Goal: Navigation & Orientation: Find specific page/section

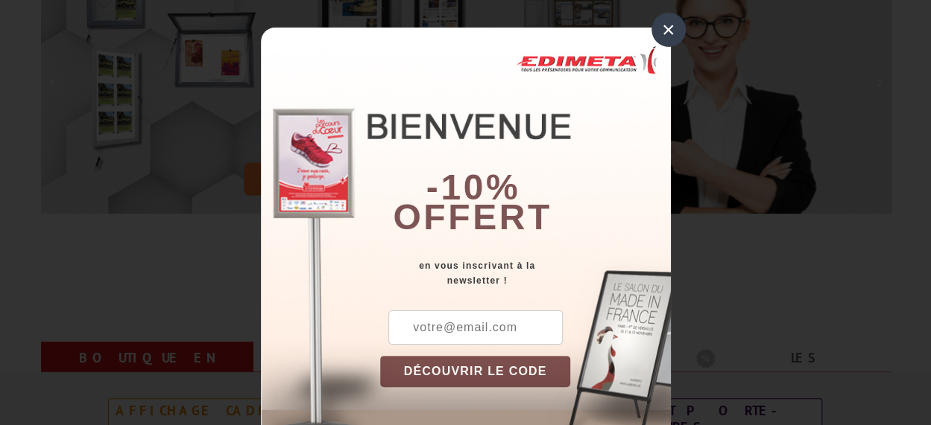
scroll to position [276, 0]
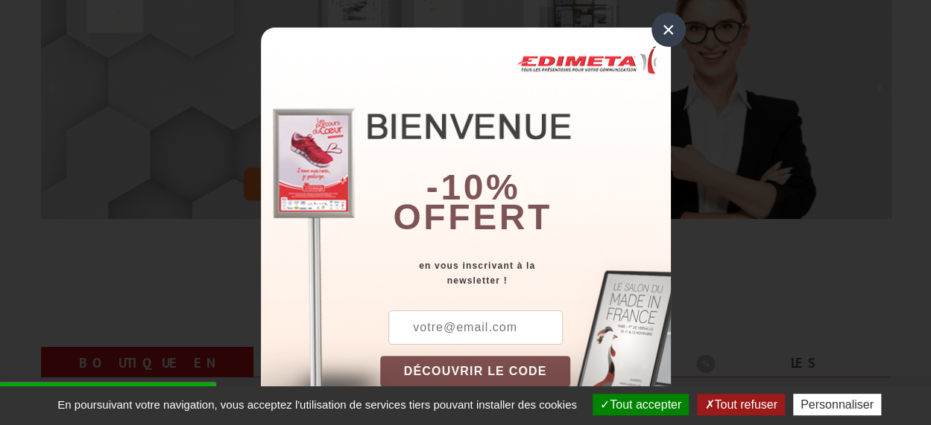
click at [651, 35] on div "×" at bounding box center [668, 30] width 34 height 34
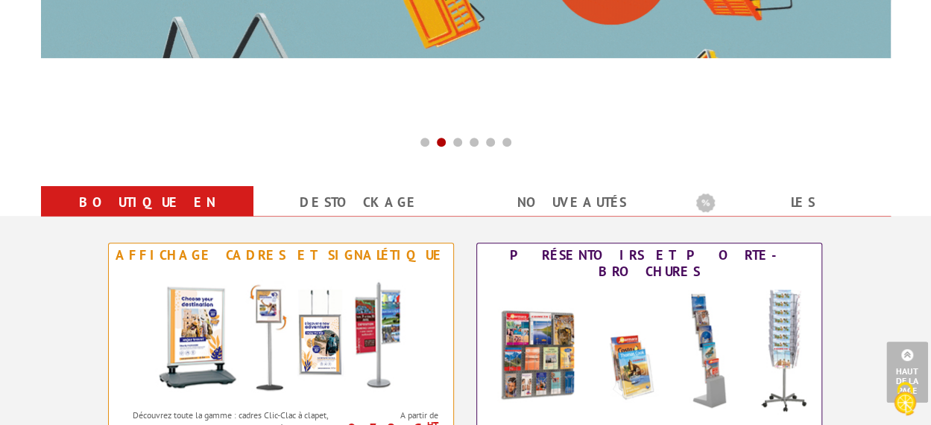
scroll to position [424, 0]
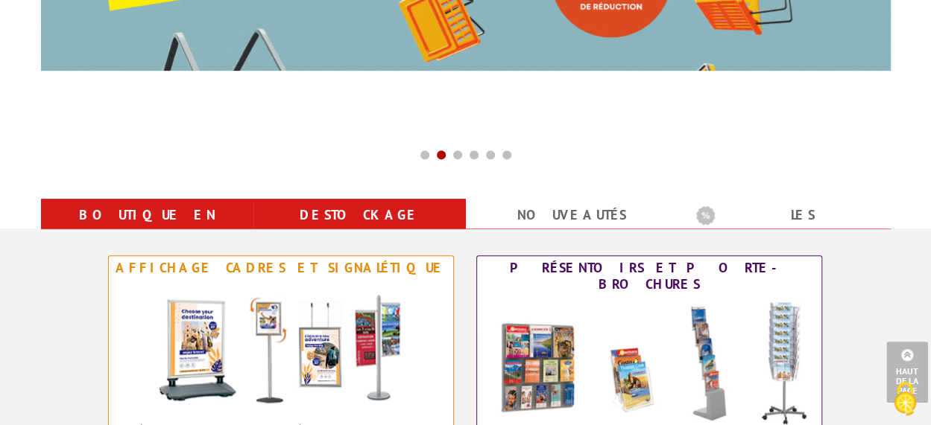
click at [364, 223] on link "Destockage" at bounding box center [359, 215] width 177 height 27
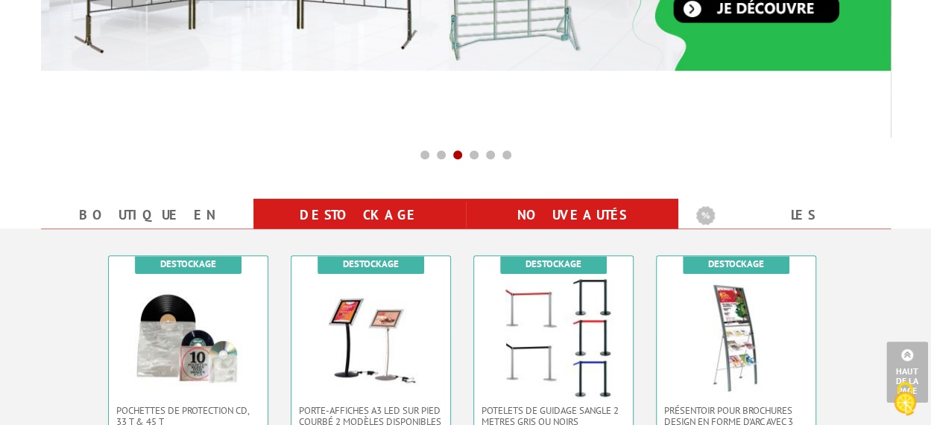
click at [570, 215] on link "nouveautés" at bounding box center [572, 215] width 177 height 27
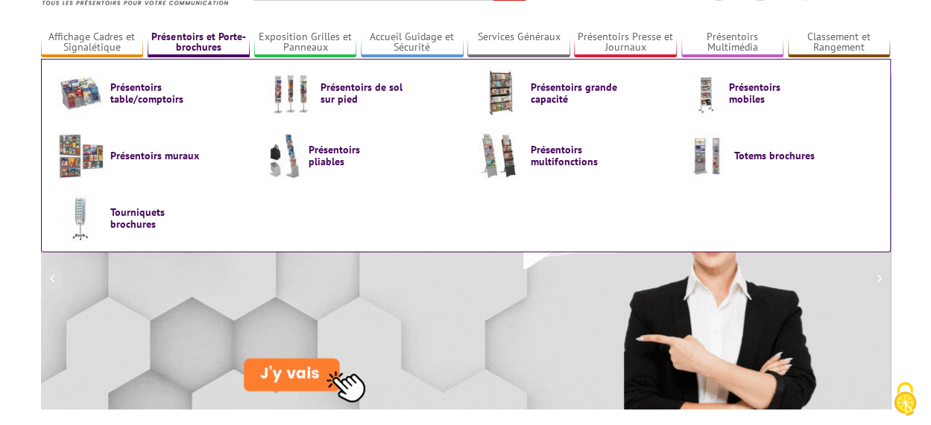
scroll to position [0, 0]
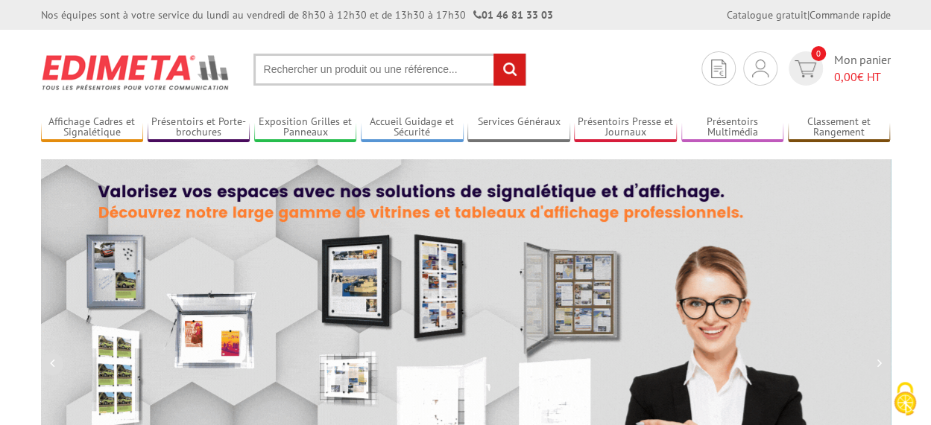
click at [167, 59] on img at bounding box center [136, 72] width 190 height 55
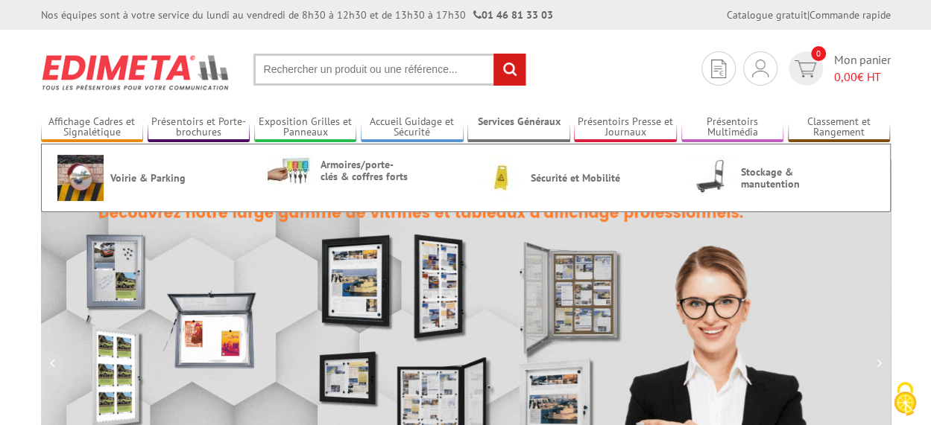
click at [545, 121] on link "Services Généraux" at bounding box center [518, 127] width 103 height 25
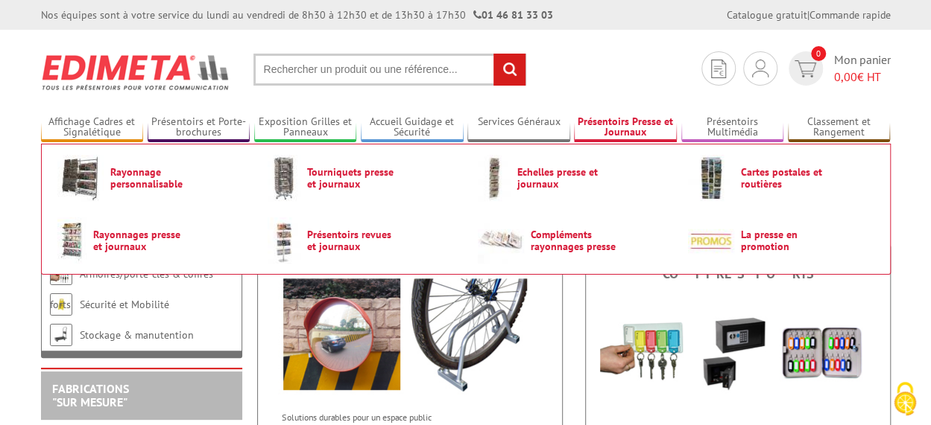
click at [632, 125] on link "Présentoirs Presse et Journaux" at bounding box center [625, 127] width 103 height 25
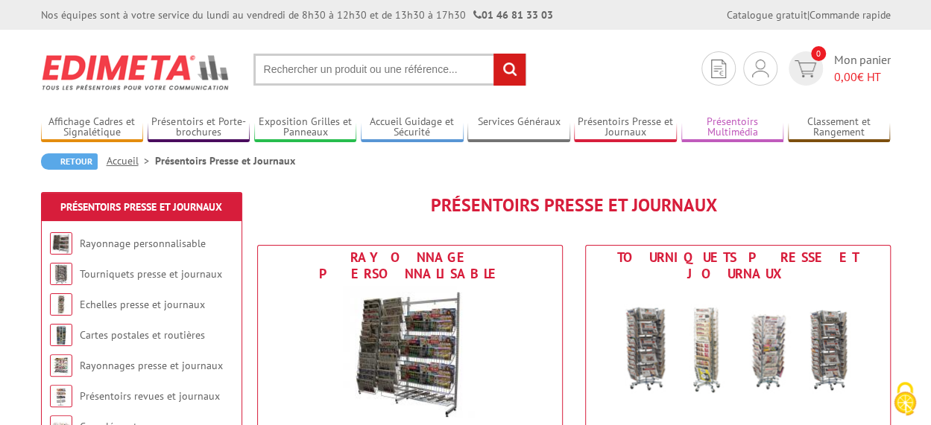
click at [723, 133] on link "Présentoirs Multimédia" at bounding box center [732, 127] width 103 height 25
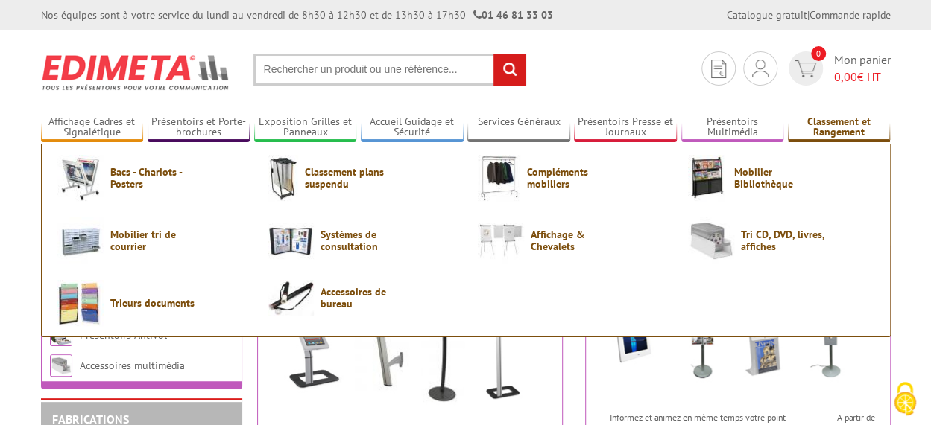
click at [826, 121] on link "Classement et Rangement" at bounding box center [839, 127] width 103 height 25
